Goal: Task Accomplishment & Management: Manage account settings

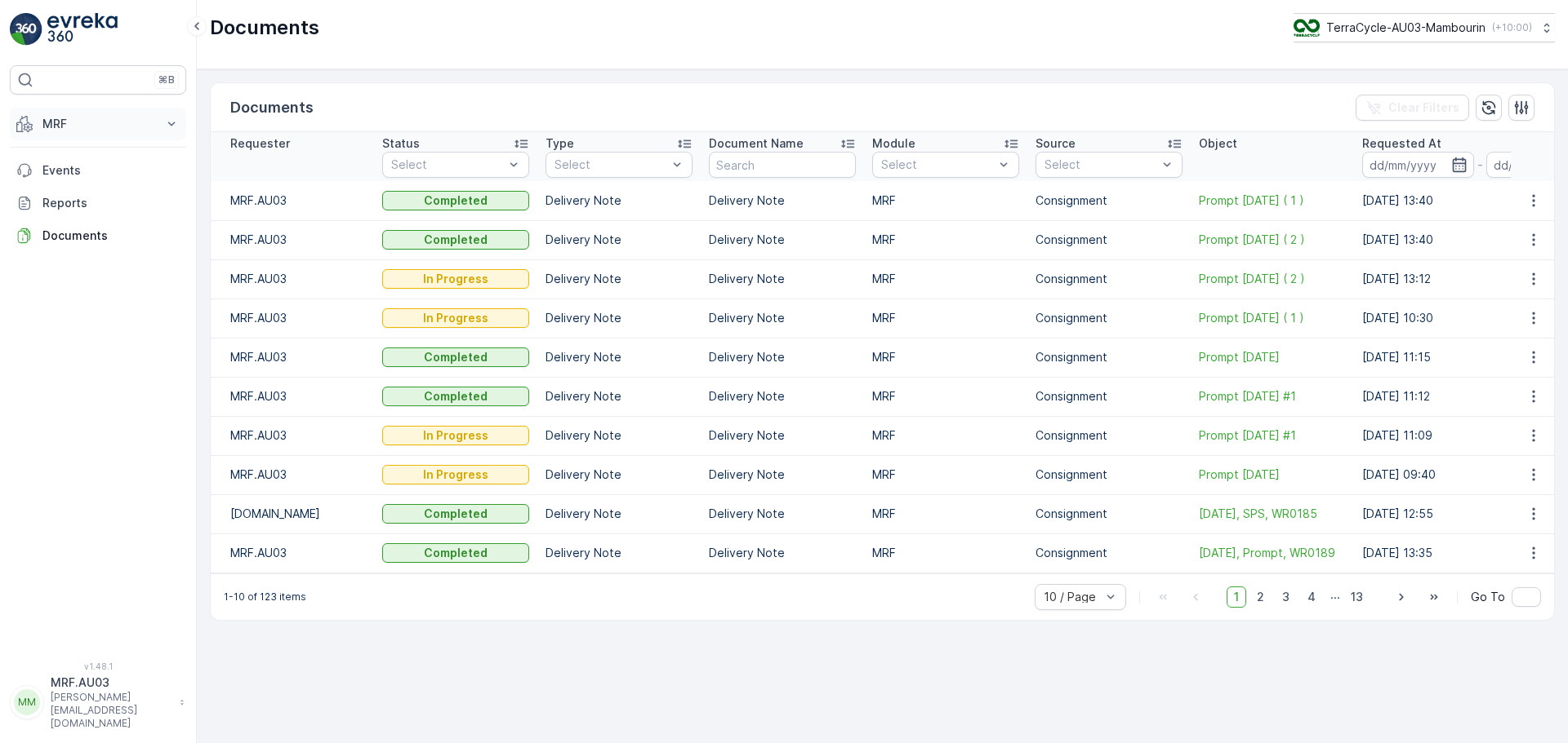
click at [69, 128] on p "MRF" at bounding box center [98, 124] width 111 height 16
click at [73, 199] on link "Pallet" at bounding box center [111, 197] width 151 height 23
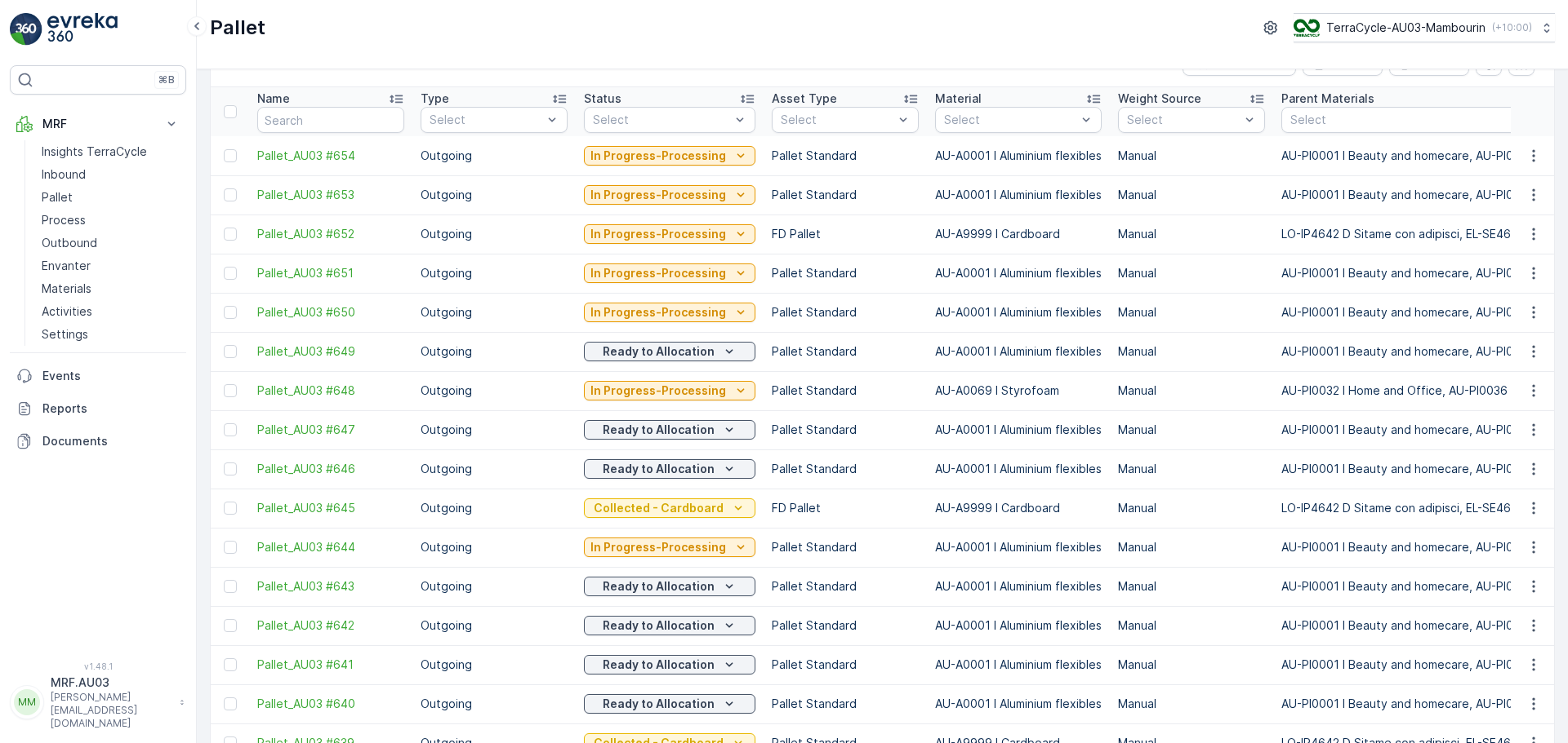
scroll to position [82, 0]
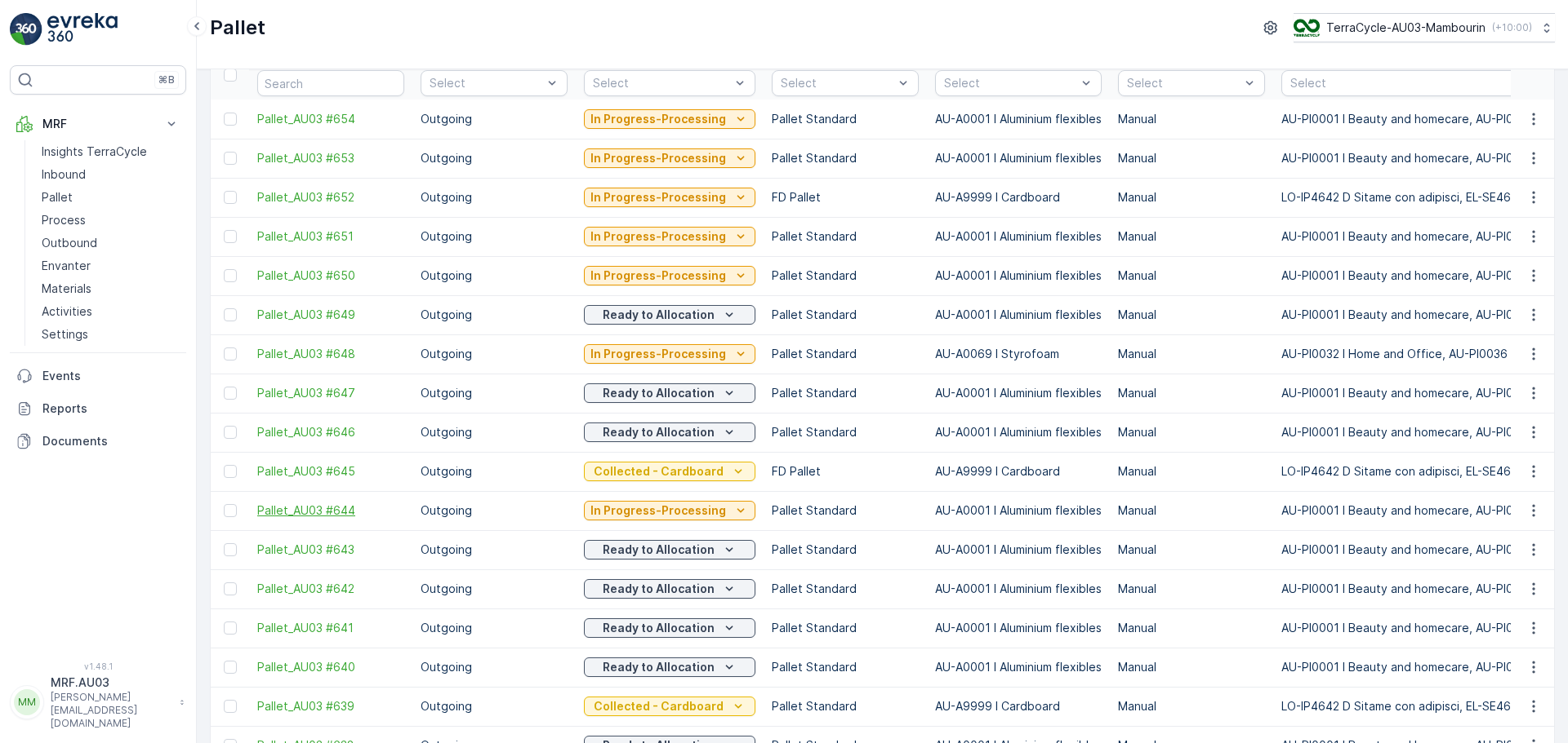
click at [337, 515] on span "Pallet_AU03 #644" at bounding box center [330, 511] width 147 height 16
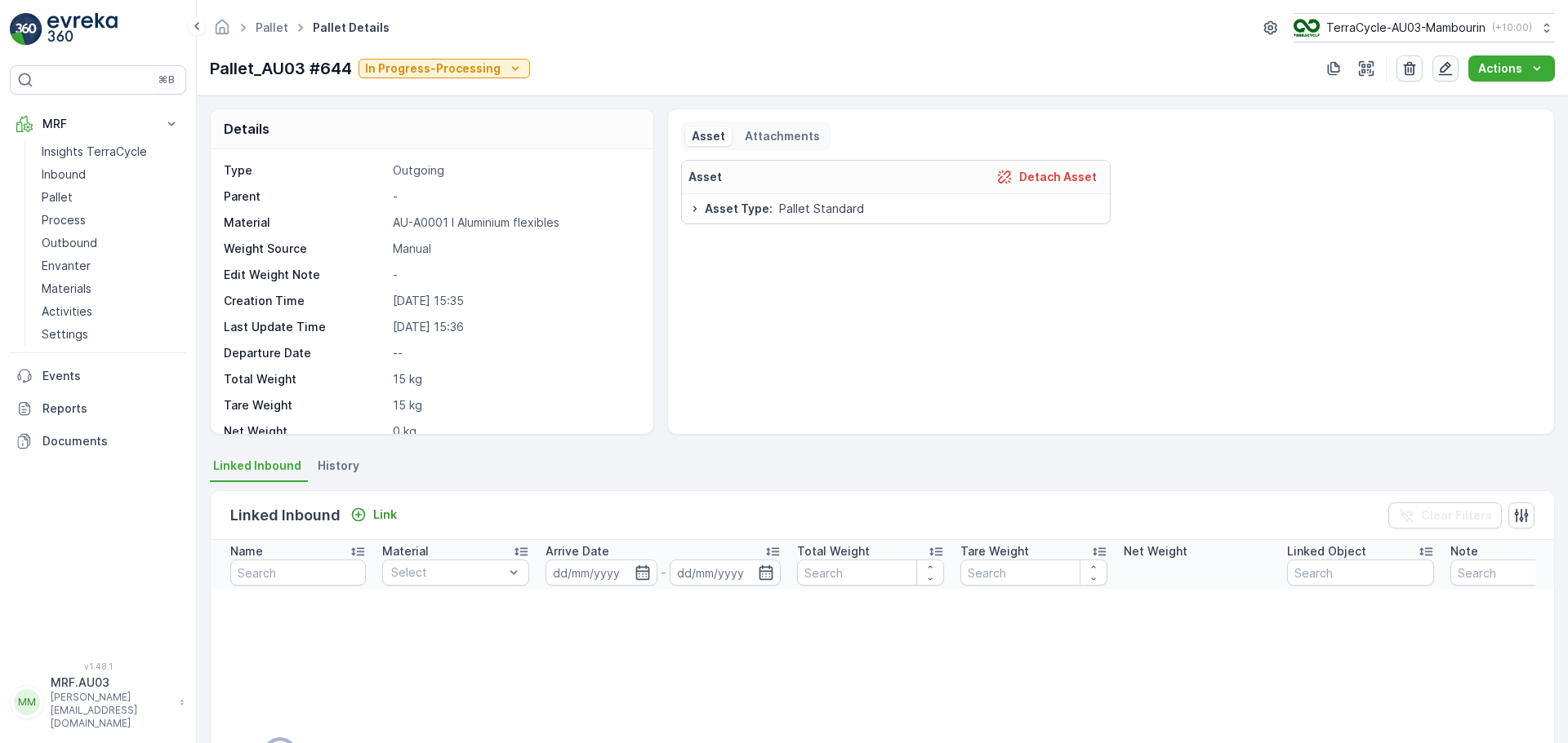
click at [1445, 67] on icon "button" at bounding box center [1445, 69] width 14 height 14
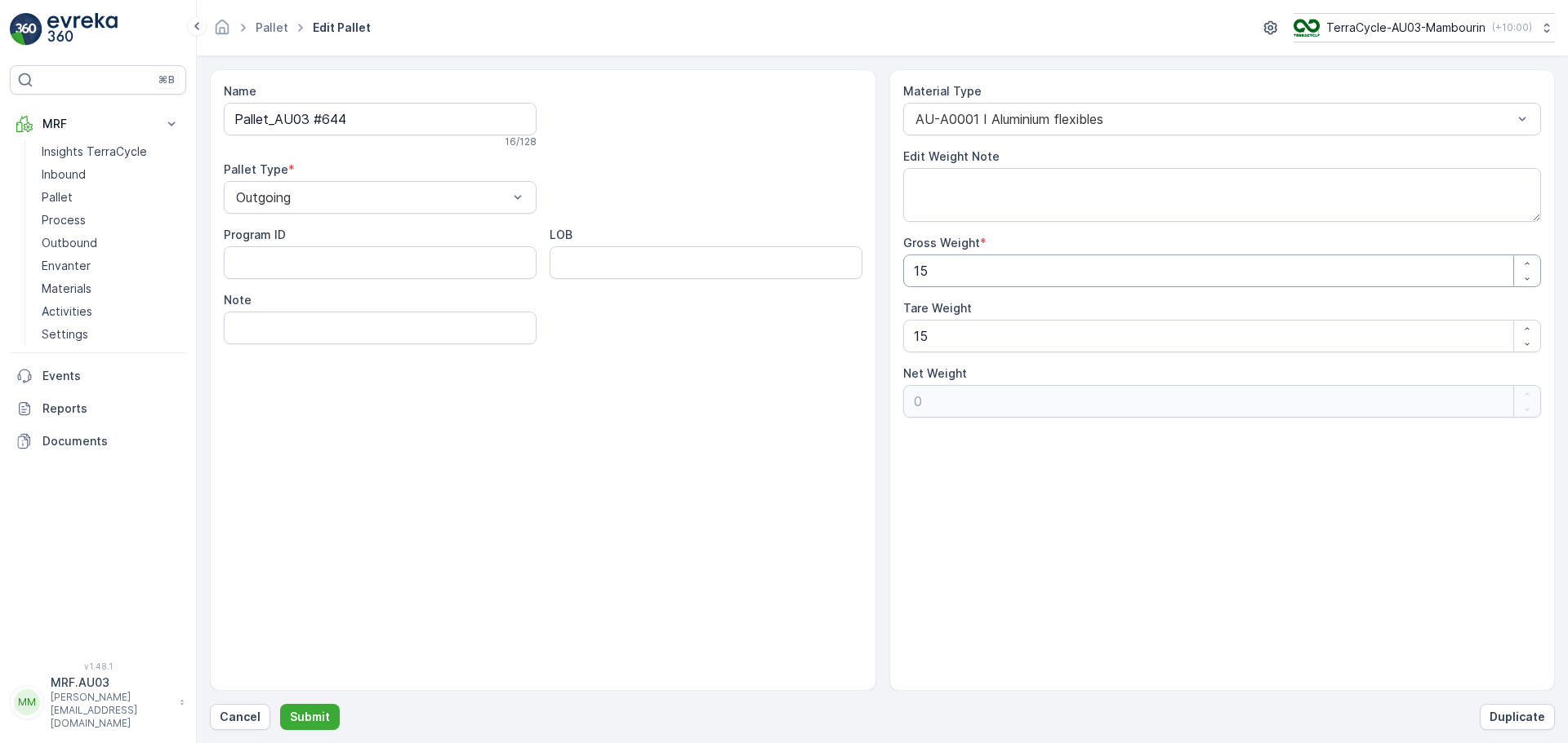
click at [967, 267] on Weight "15" at bounding box center [1222, 271] width 639 height 33
type Weight "1"
type Weight "-14"
type Weight "0"
type Weight "6"
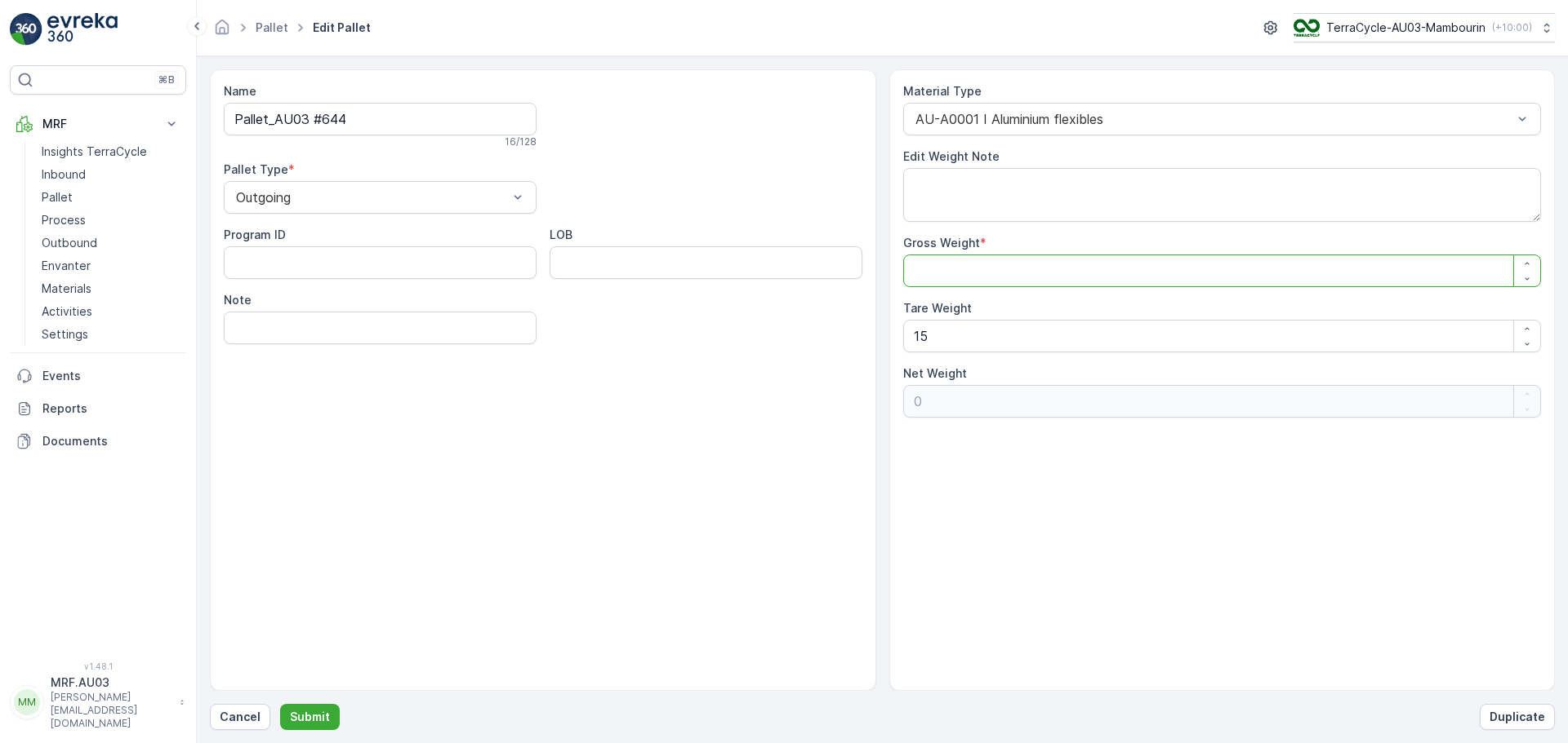
type Weight "-9"
type Weight "66"
type Weight "51"
type Weight "66"
click at [997, 341] on Weight "15" at bounding box center [1222, 336] width 639 height 33
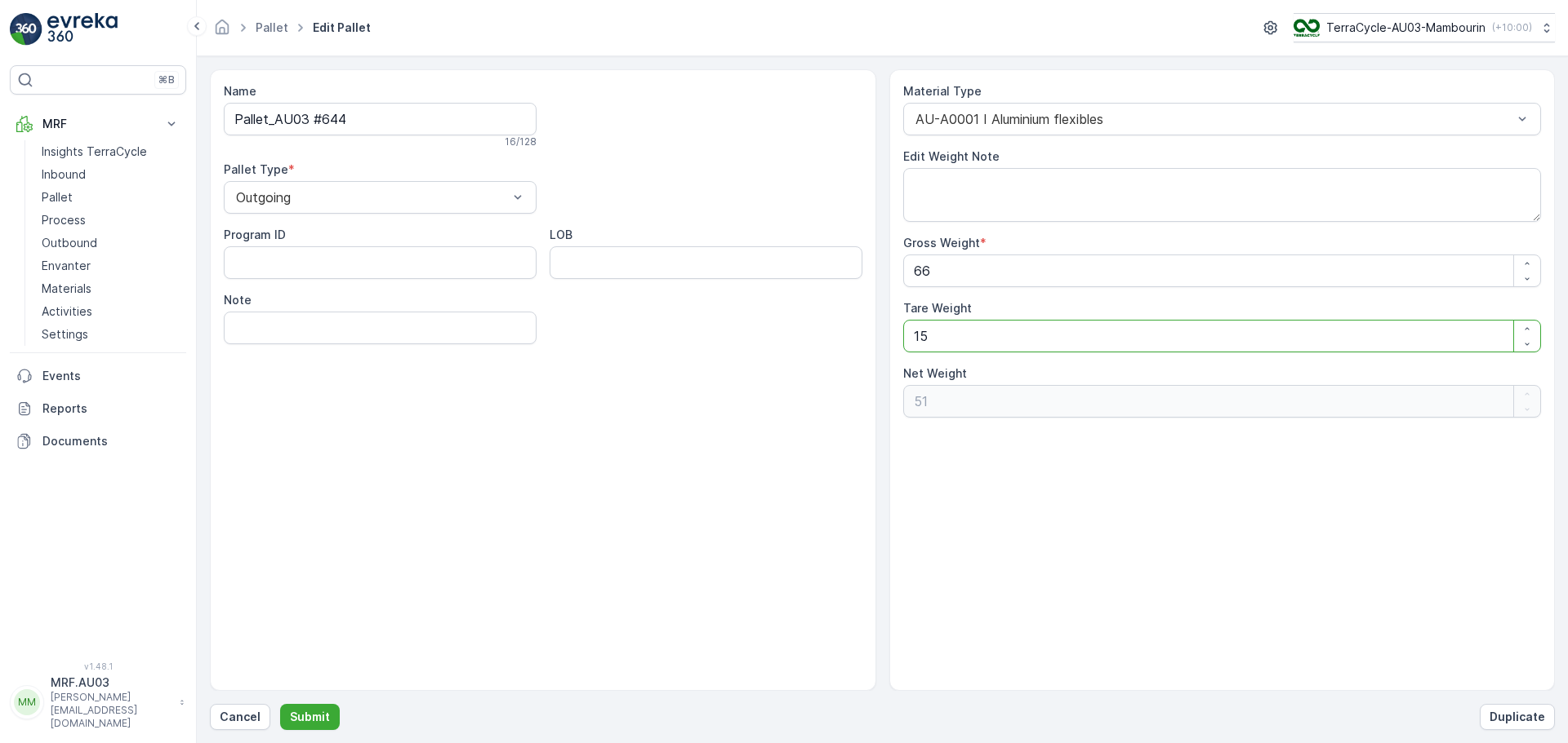
type Weight "1"
type Weight "65"
type Weight "0"
type Weight "3"
type Weight "63"
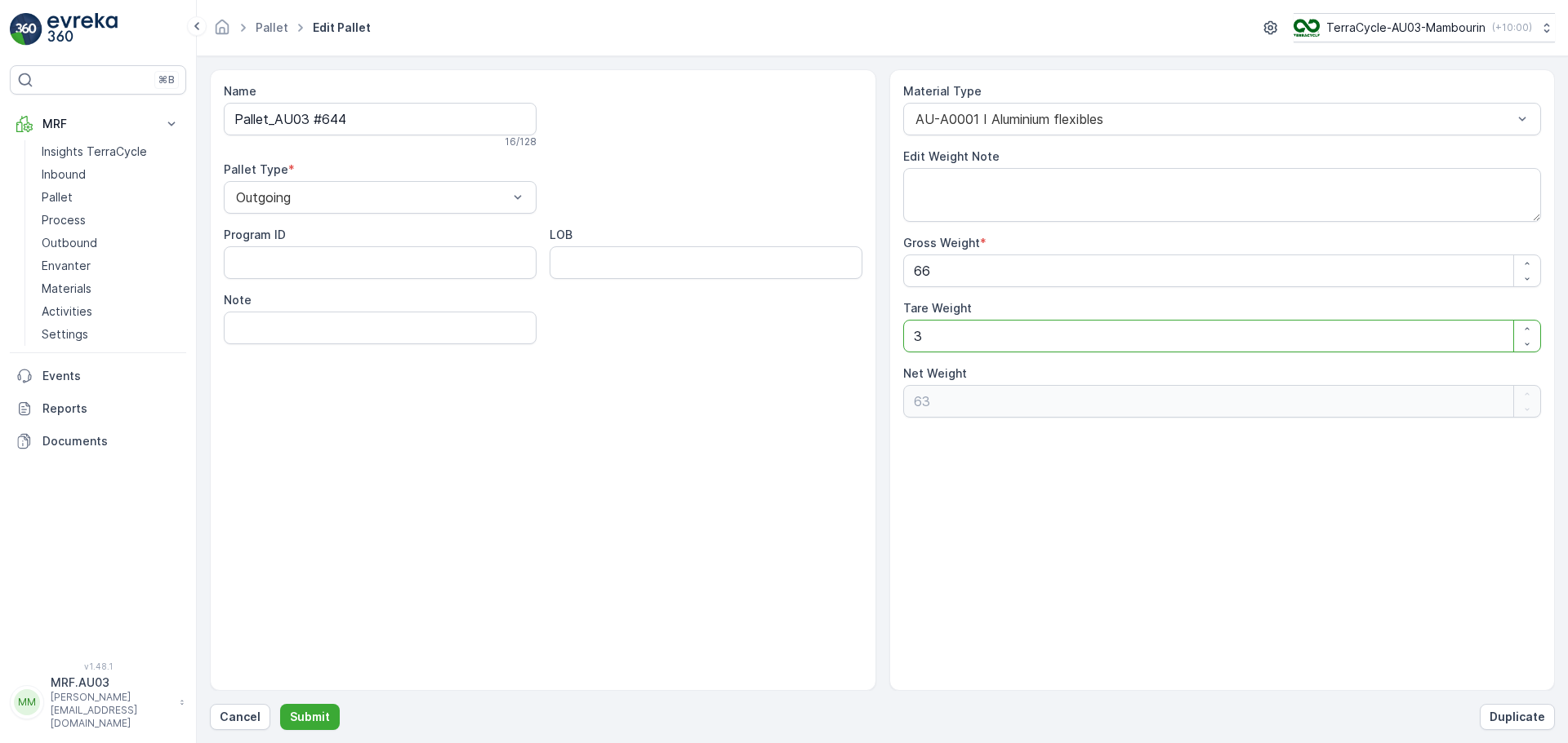
type Weight "30"
type Weight "36"
type Weight "30"
click at [319, 715] on p "Submit" at bounding box center [310, 718] width 40 height 16
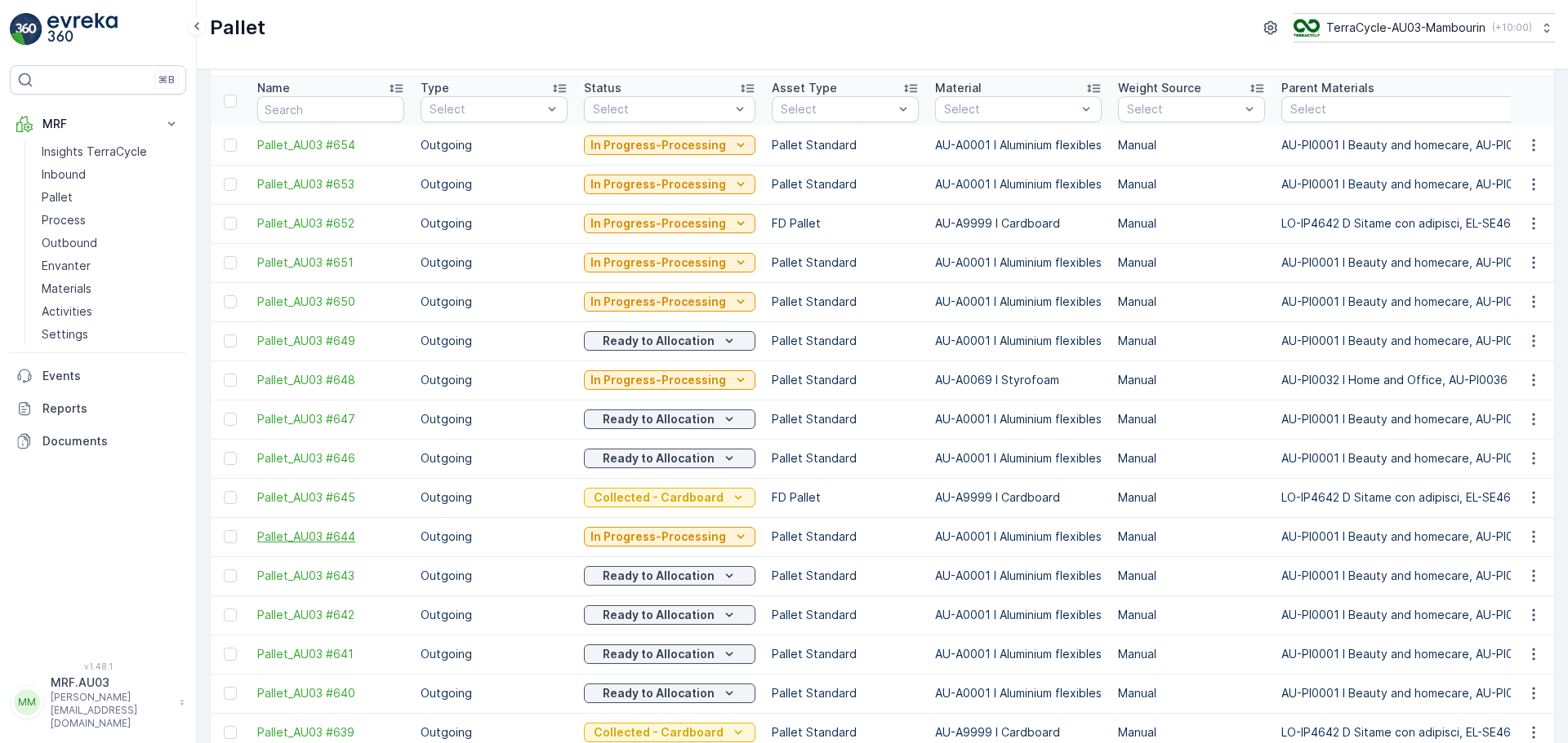
scroll to position [82, 0]
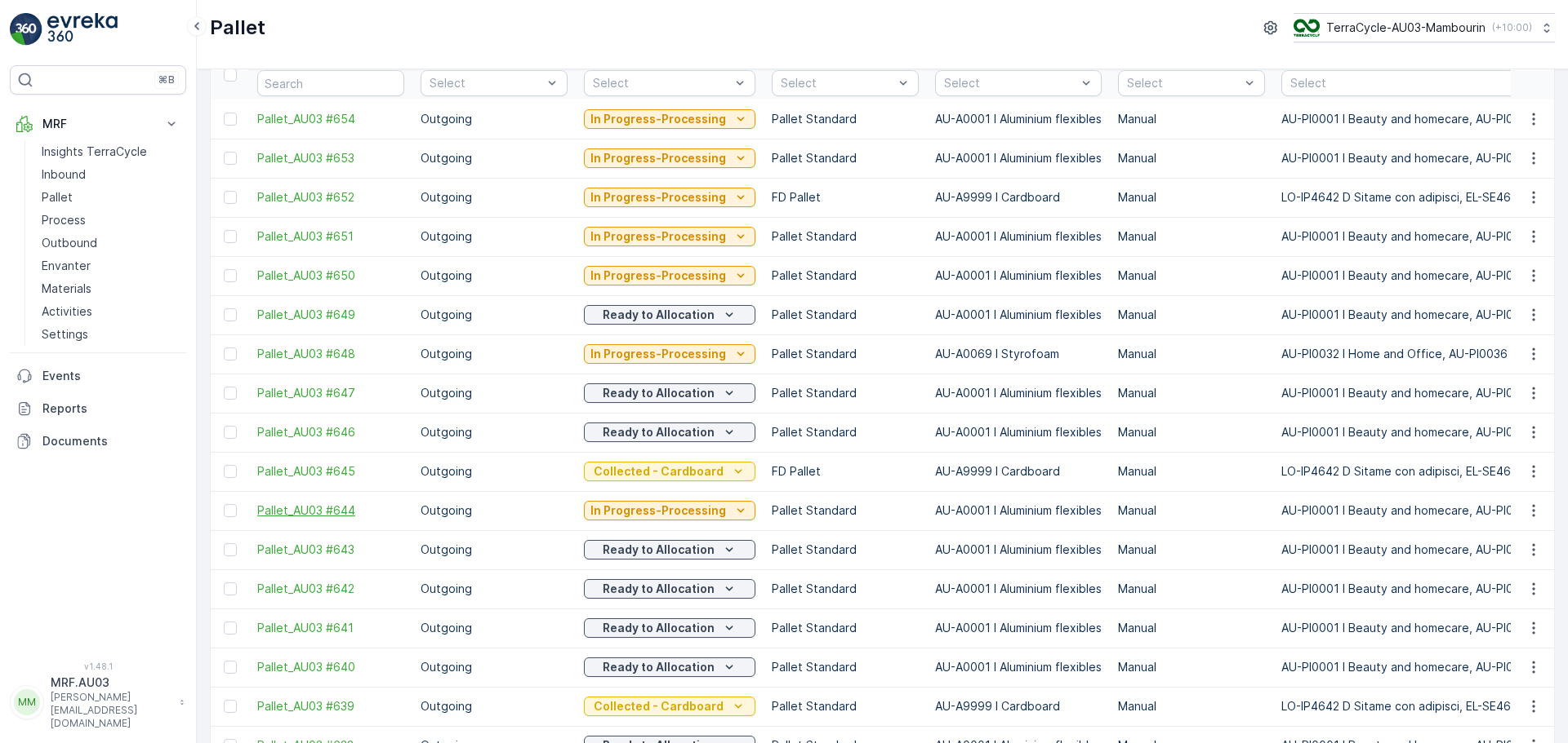
click at [365, 513] on span "Pallet_AU03 #644" at bounding box center [330, 511] width 147 height 16
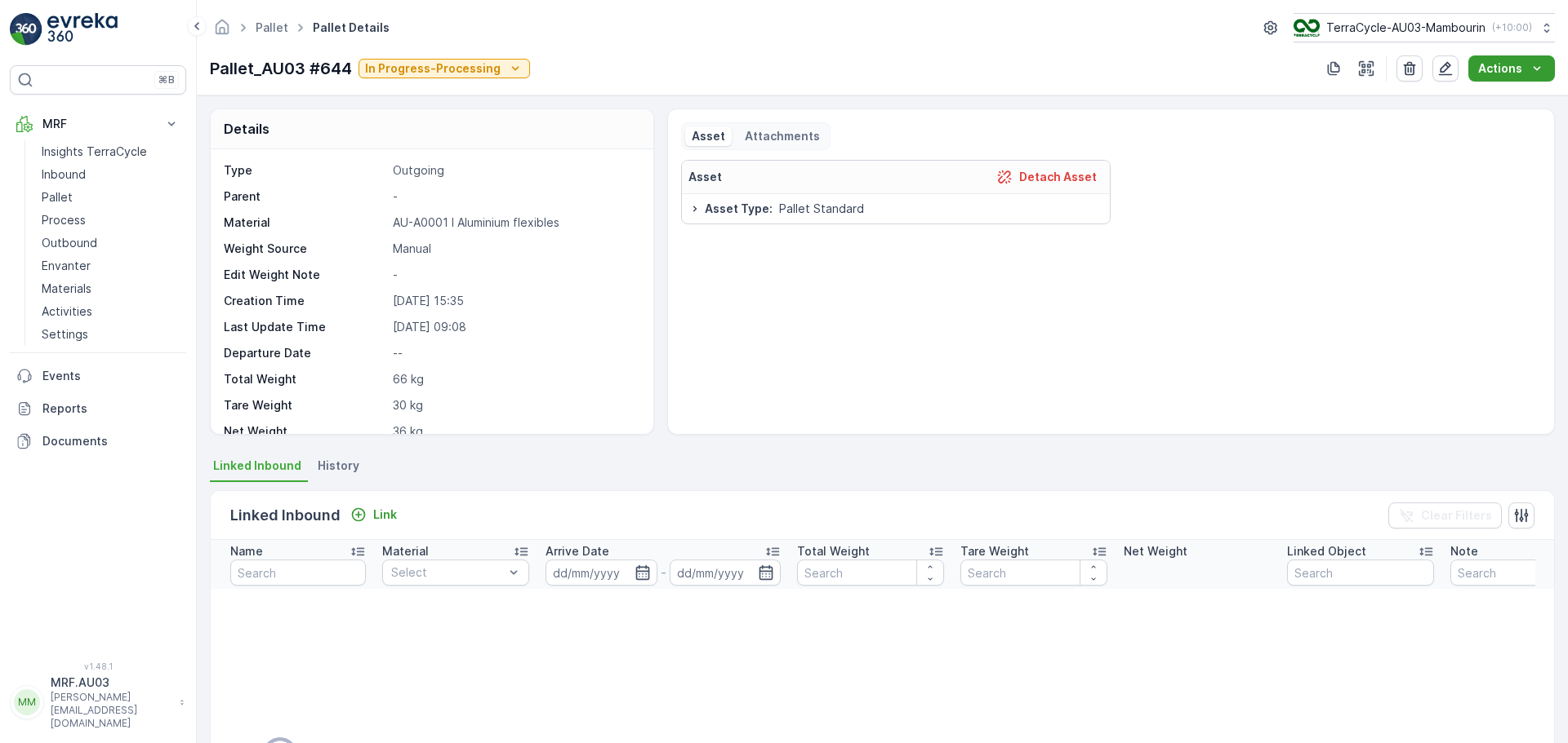
click at [1507, 74] on p "Actions" at bounding box center [1500, 69] width 44 height 16
click at [1397, 339] on div "Asset Detach Asset Asset Type : Pallet Standard" at bounding box center [1111, 290] width 860 height 261
click at [269, 29] on link "Pallet" at bounding box center [272, 27] width 33 height 14
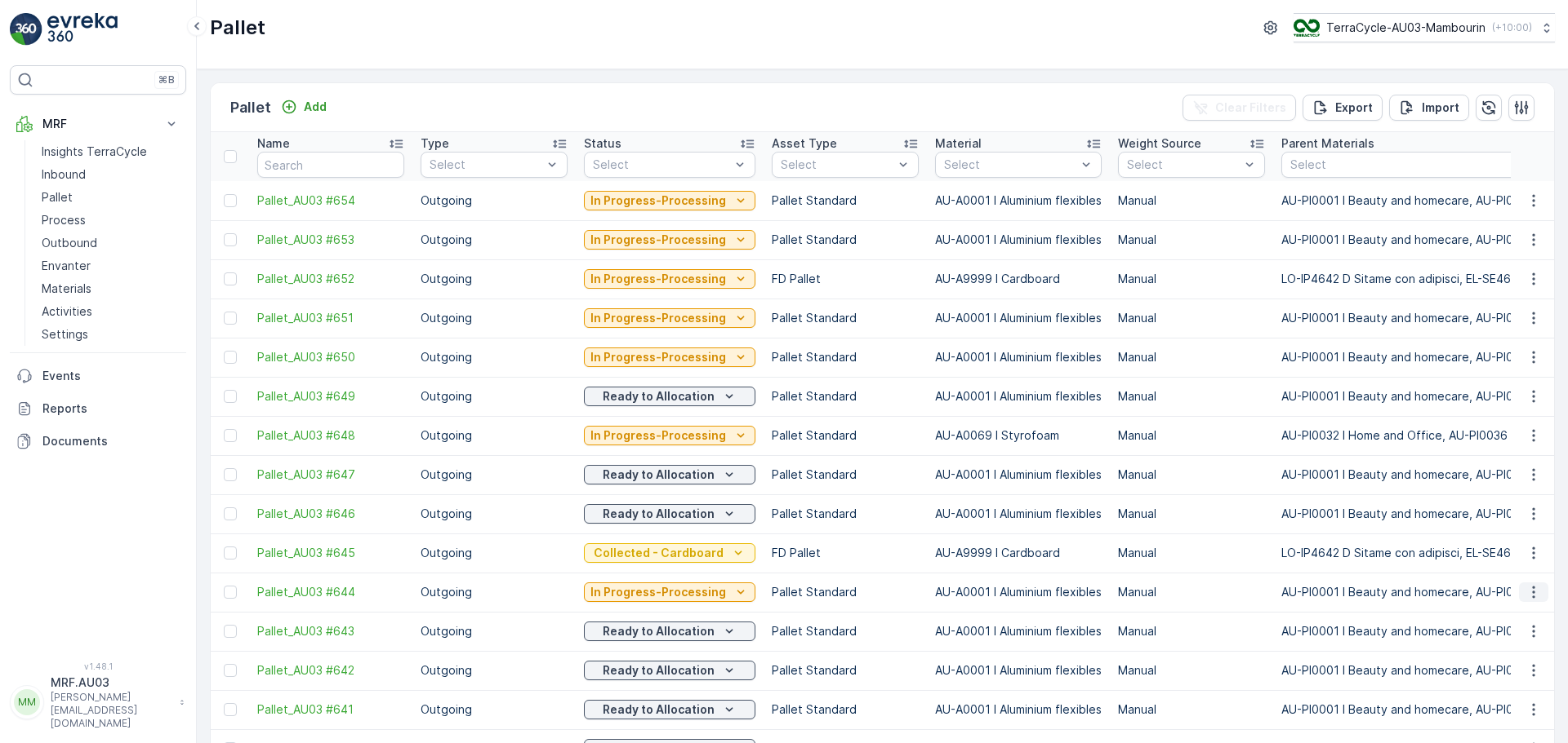
click at [1532, 597] on icon "button" at bounding box center [1534, 592] width 16 height 16
click at [1496, 534] on span "Print QR" at bounding box center [1489, 538] width 45 height 16
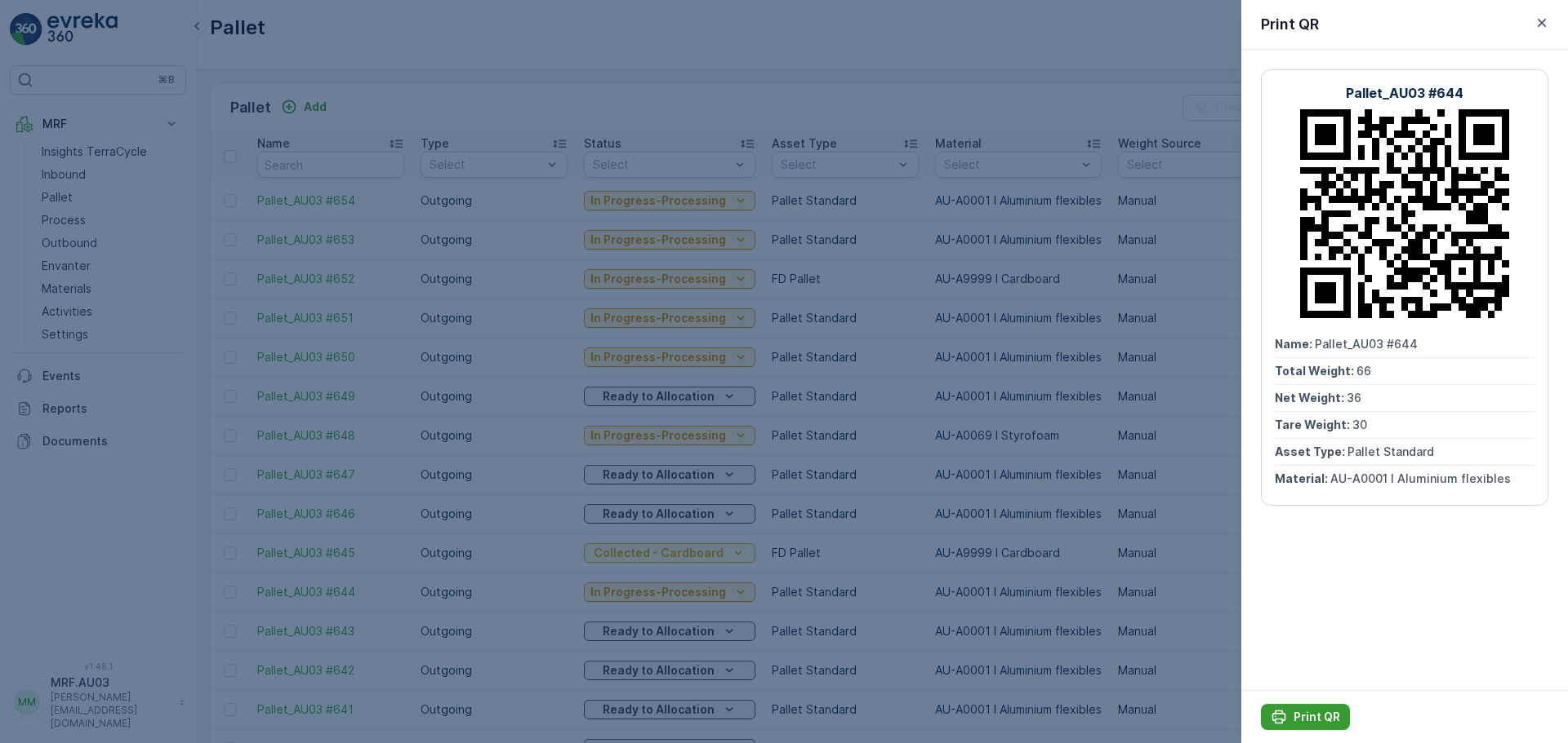
click at [1306, 717] on p "Print QR" at bounding box center [1317, 718] width 47 height 16
click at [1546, 26] on icon "button" at bounding box center [1542, 23] width 16 height 16
